Goal: Register for event/course

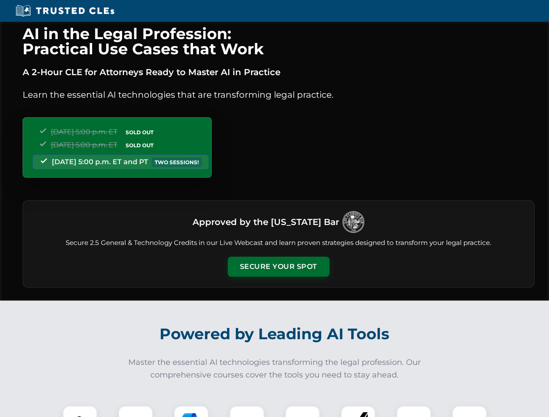
click at [278, 267] on button "Secure Your Spot" at bounding box center [279, 267] width 102 height 20
click at [80, 411] on img at bounding box center [79, 423] width 25 height 25
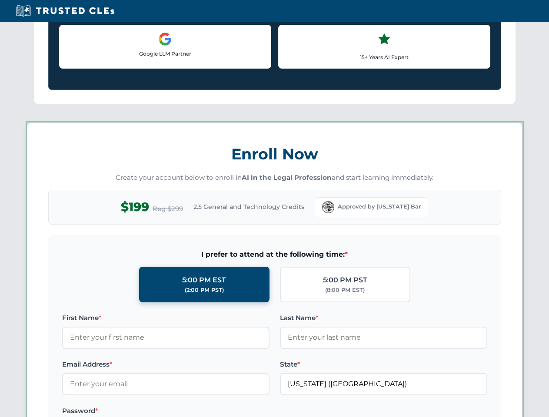
click at [191, 411] on label "Password *" at bounding box center [165, 411] width 207 height 10
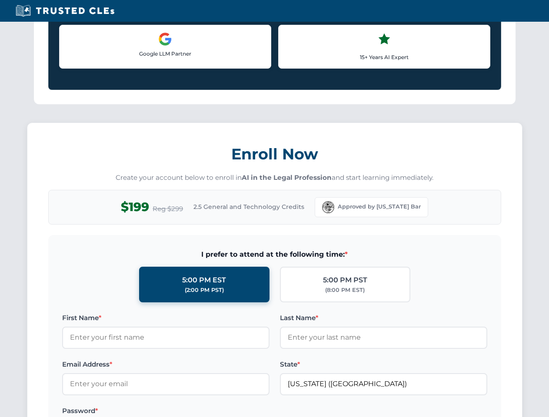
scroll to position [853, 0]
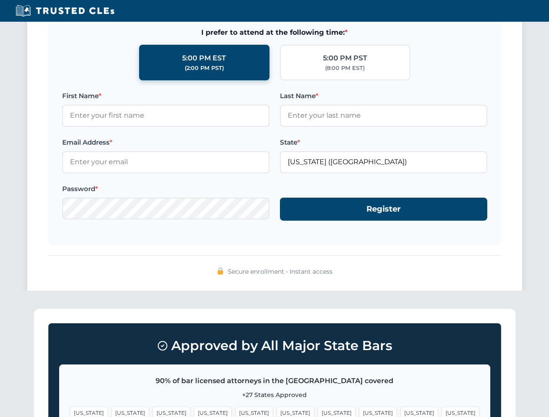
click at [400, 411] on span "[US_STATE]" at bounding box center [419, 413] width 38 height 13
